Goal: Information Seeking & Learning: Learn about a topic

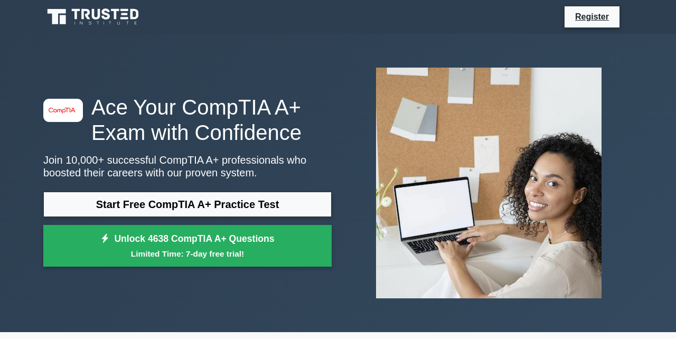
click at [90, 13] on icon at bounding box center [86, 14] width 8 height 11
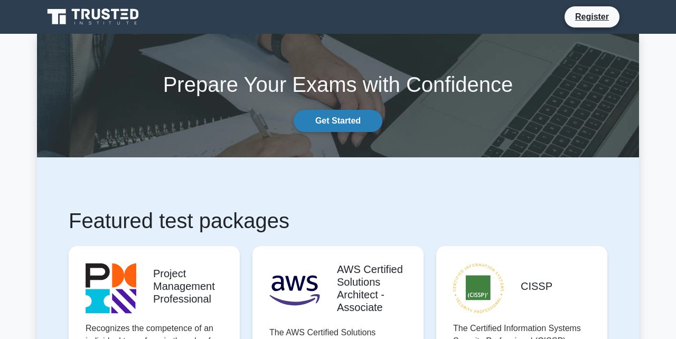
click at [327, 125] on link "Get Started" at bounding box center [337, 121] width 89 height 22
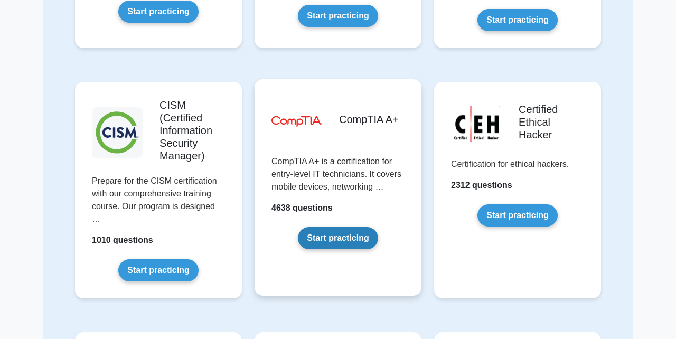
scroll to position [1441, 0]
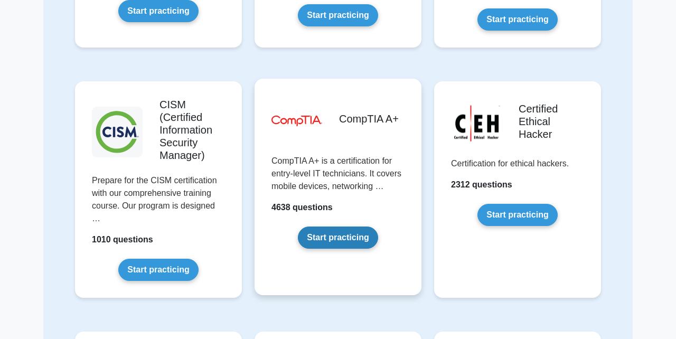
click at [331, 226] on link "Start practicing" at bounding box center [338, 237] width 80 height 22
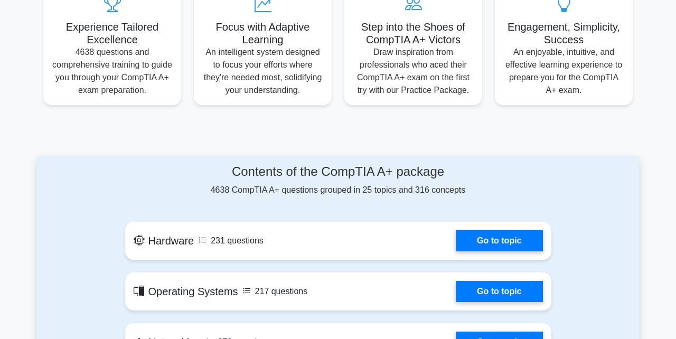
scroll to position [418, 0]
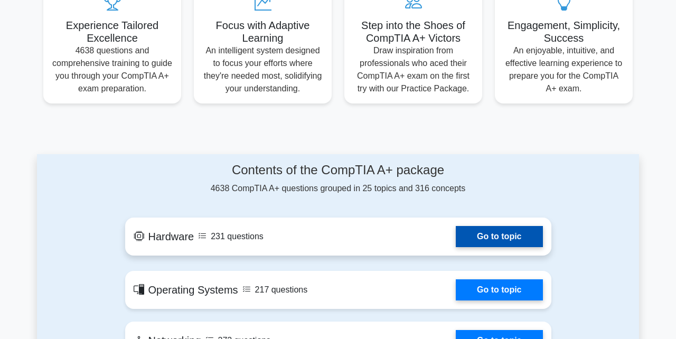
click at [491, 238] on link "Go to topic" at bounding box center [498, 236] width 87 height 21
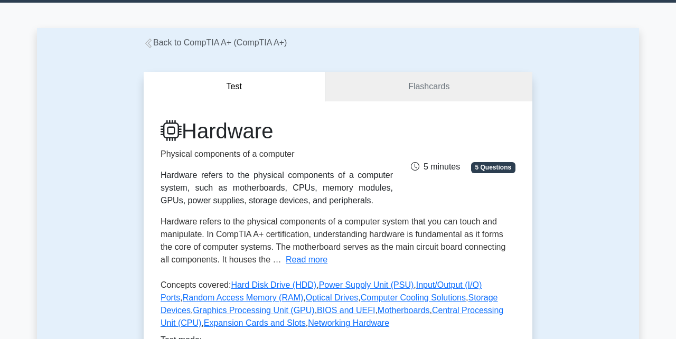
scroll to position [29, 0]
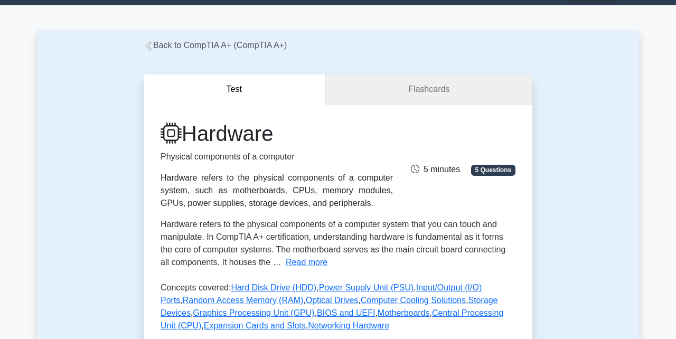
click at [434, 89] on link "Flashcards" at bounding box center [428, 89] width 207 height 30
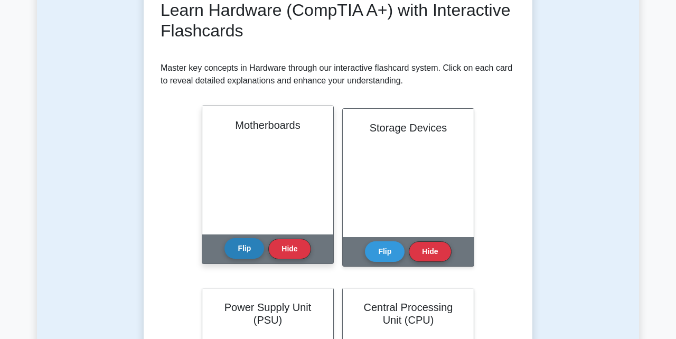
click at [238, 246] on button "Flip" at bounding box center [244, 248] width 40 height 21
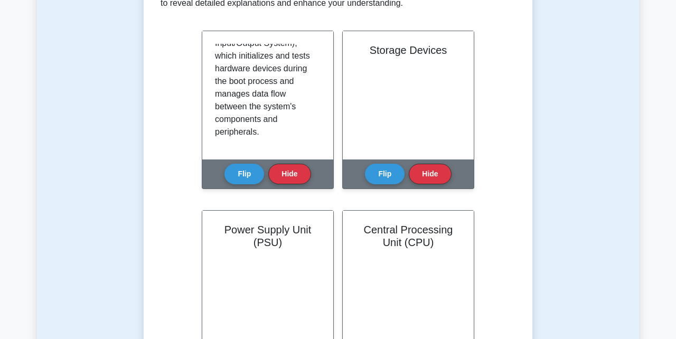
scroll to position [238, 0]
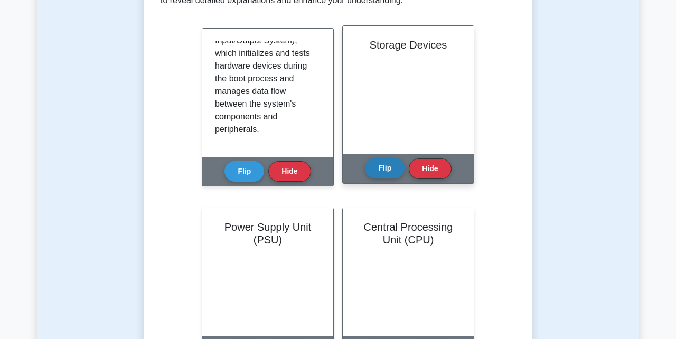
click at [396, 165] on button "Flip" at bounding box center [385, 168] width 40 height 21
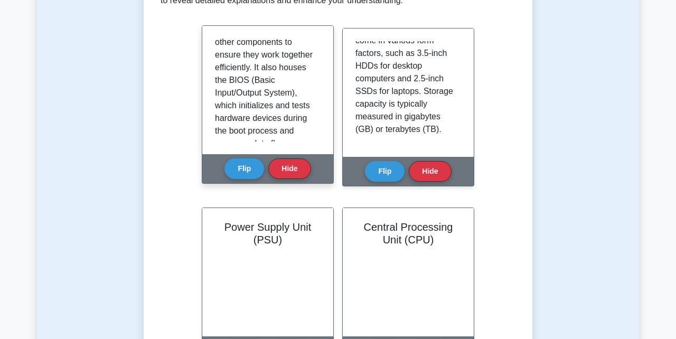
scroll to position [210, 0]
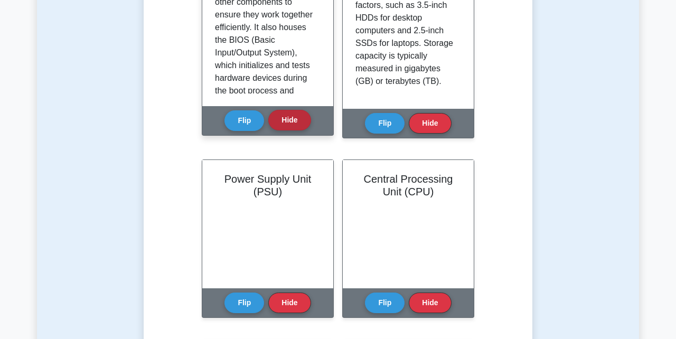
click at [283, 118] on button "Hide" at bounding box center [289, 120] width 42 height 21
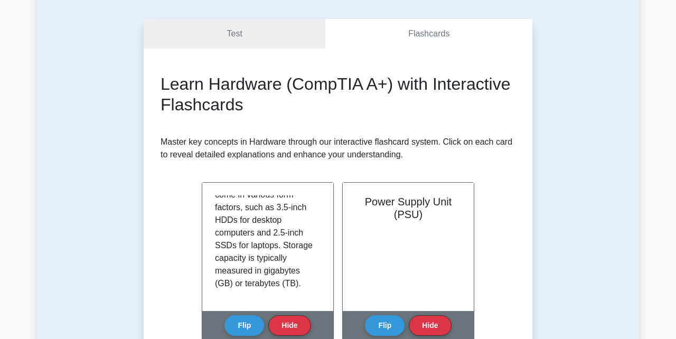
scroll to position [82, 0]
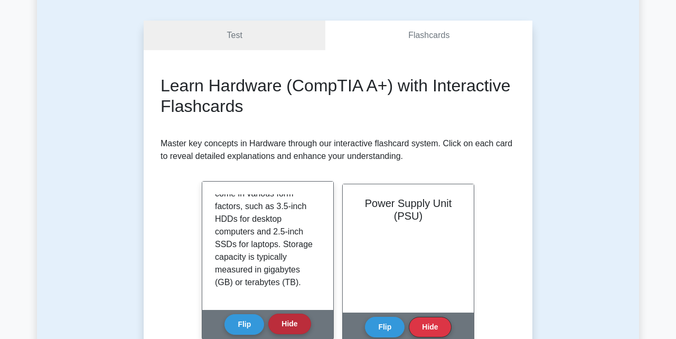
click at [284, 318] on button "Hide" at bounding box center [289, 324] width 42 height 21
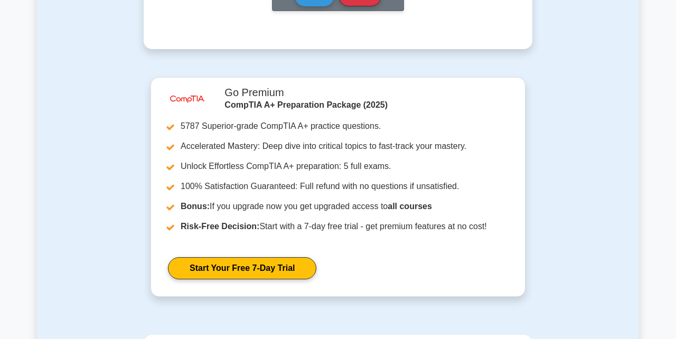
scroll to position [1312, 0]
